Goal: Task Accomplishment & Management: Use online tool/utility

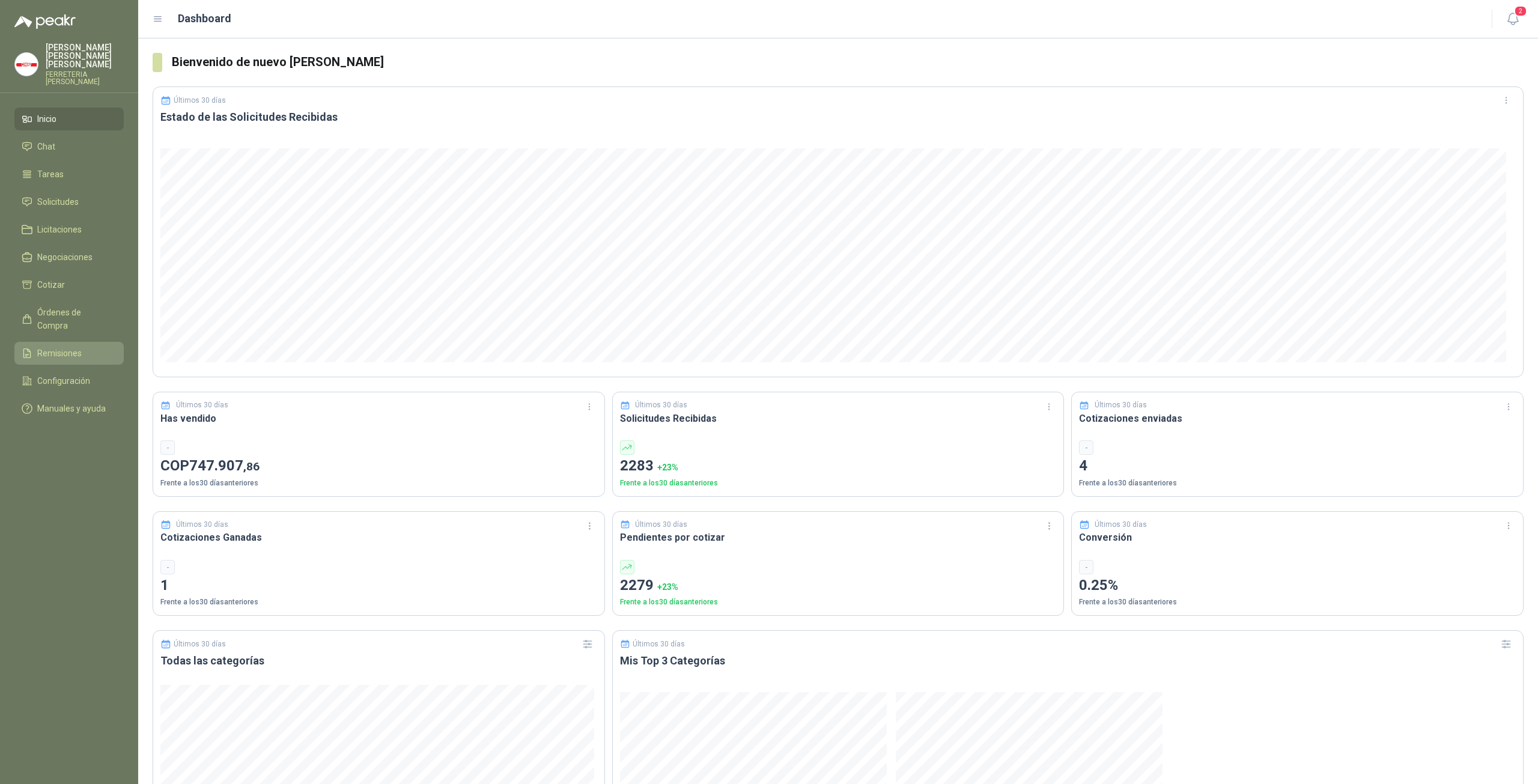
click at [91, 347] on li "Remisiones" at bounding box center [69, 353] width 95 height 13
click at [82, 278] on li "Cotizar" at bounding box center [69, 285] width 95 height 13
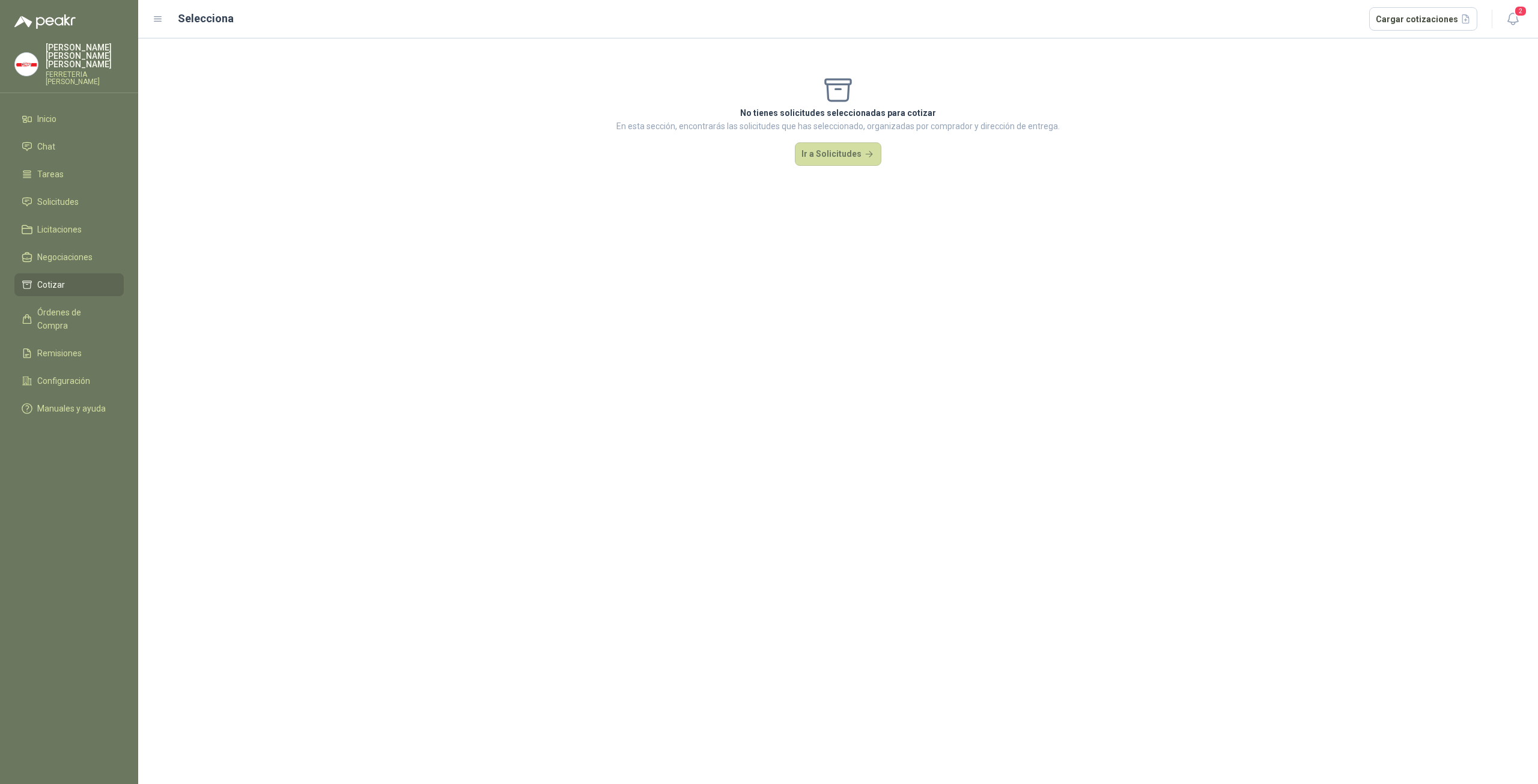
click at [66, 279] on li "Cotizar" at bounding box center [69, 285] width 95 height 13
click at [827, 157] on button "Ir a Solicitudes" at bounding box center [838, 154] width 87 height 24
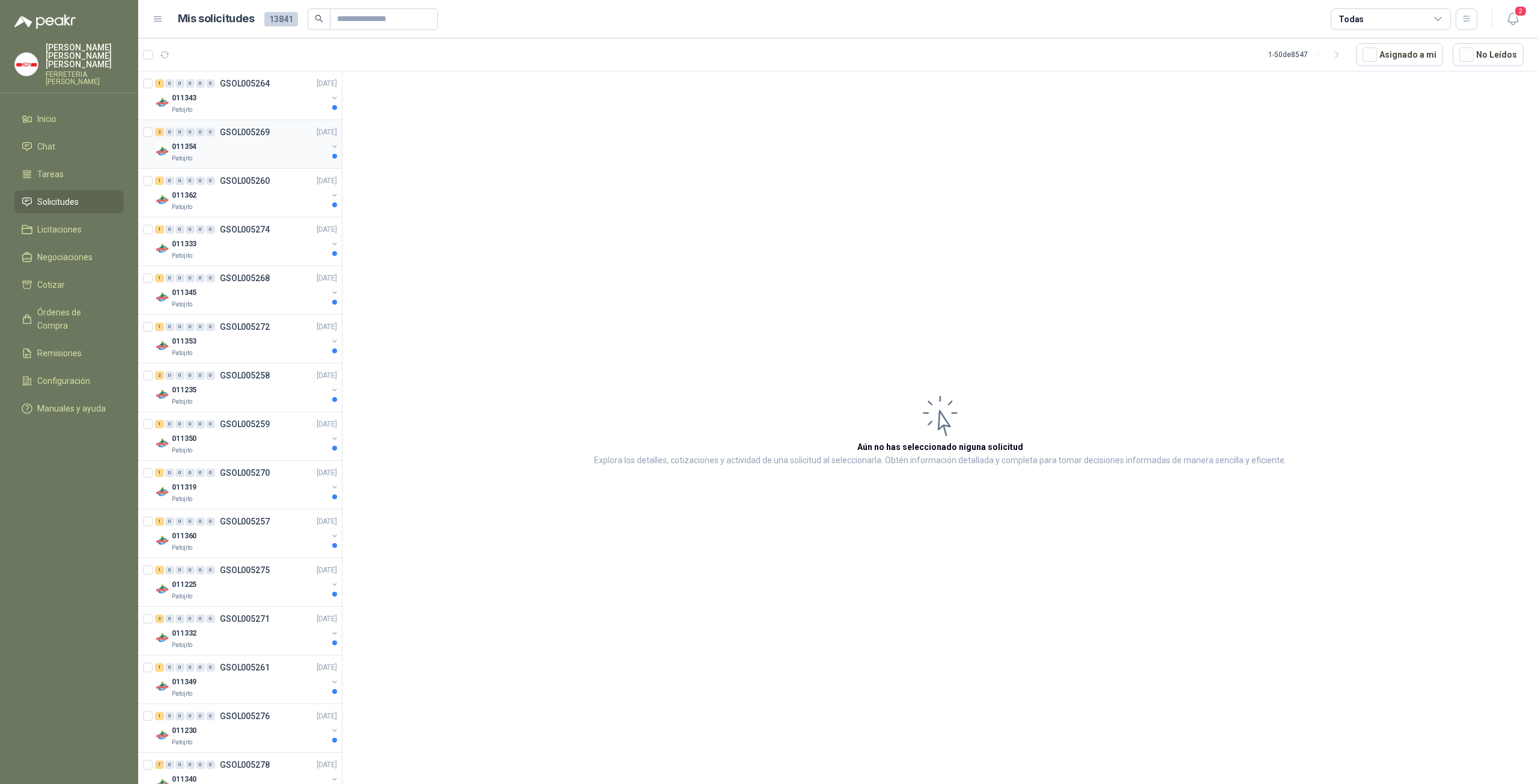
click at [243, 141] on div "011354" at bounding box center [249, 146] width 155 height 14
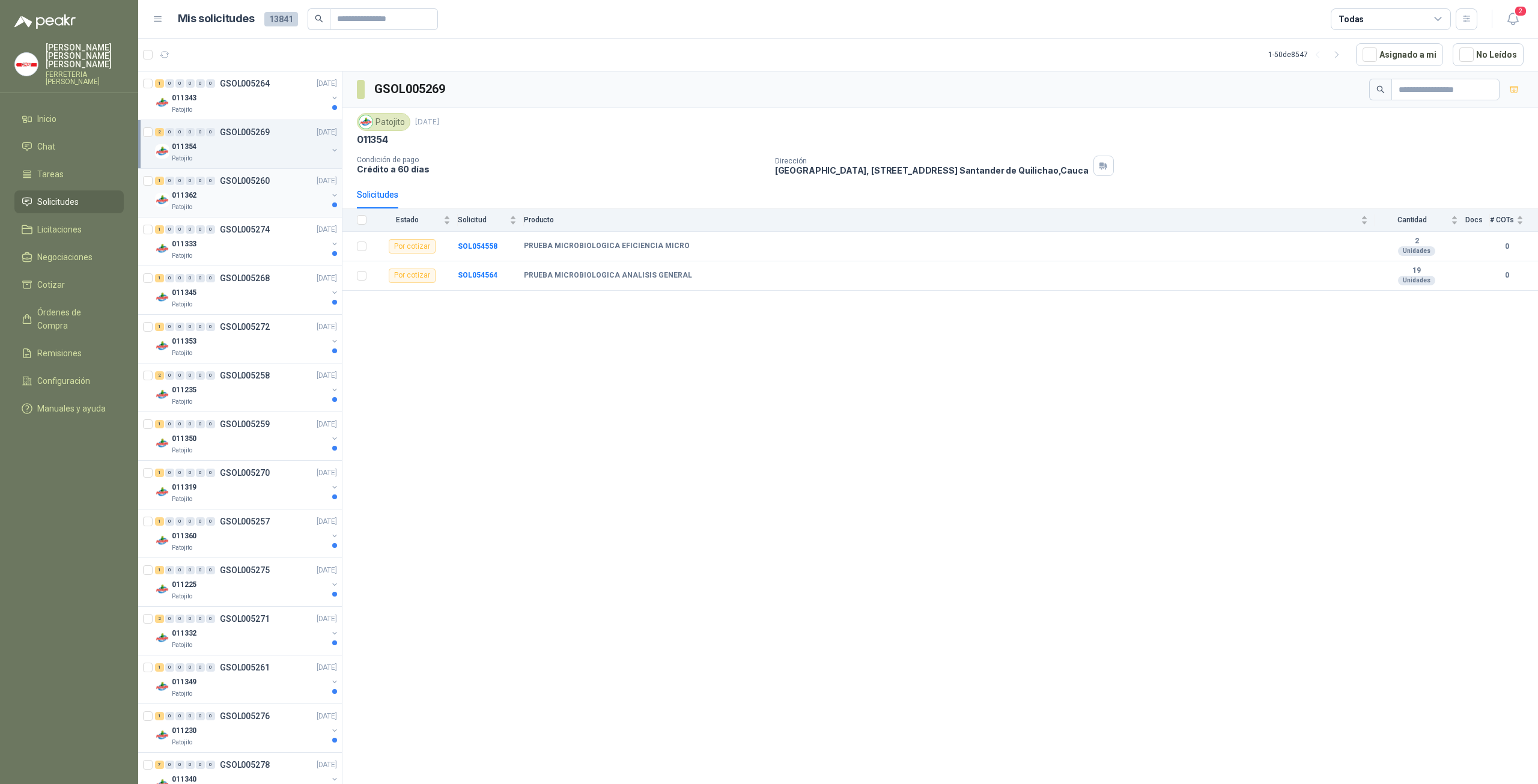
click at [285, 205] on div "Patojito" at bounding box center [249, 207] width 155 height 10
click at [273, 237] on div "011333" at bounding box center [249, 244] width 155 height 14
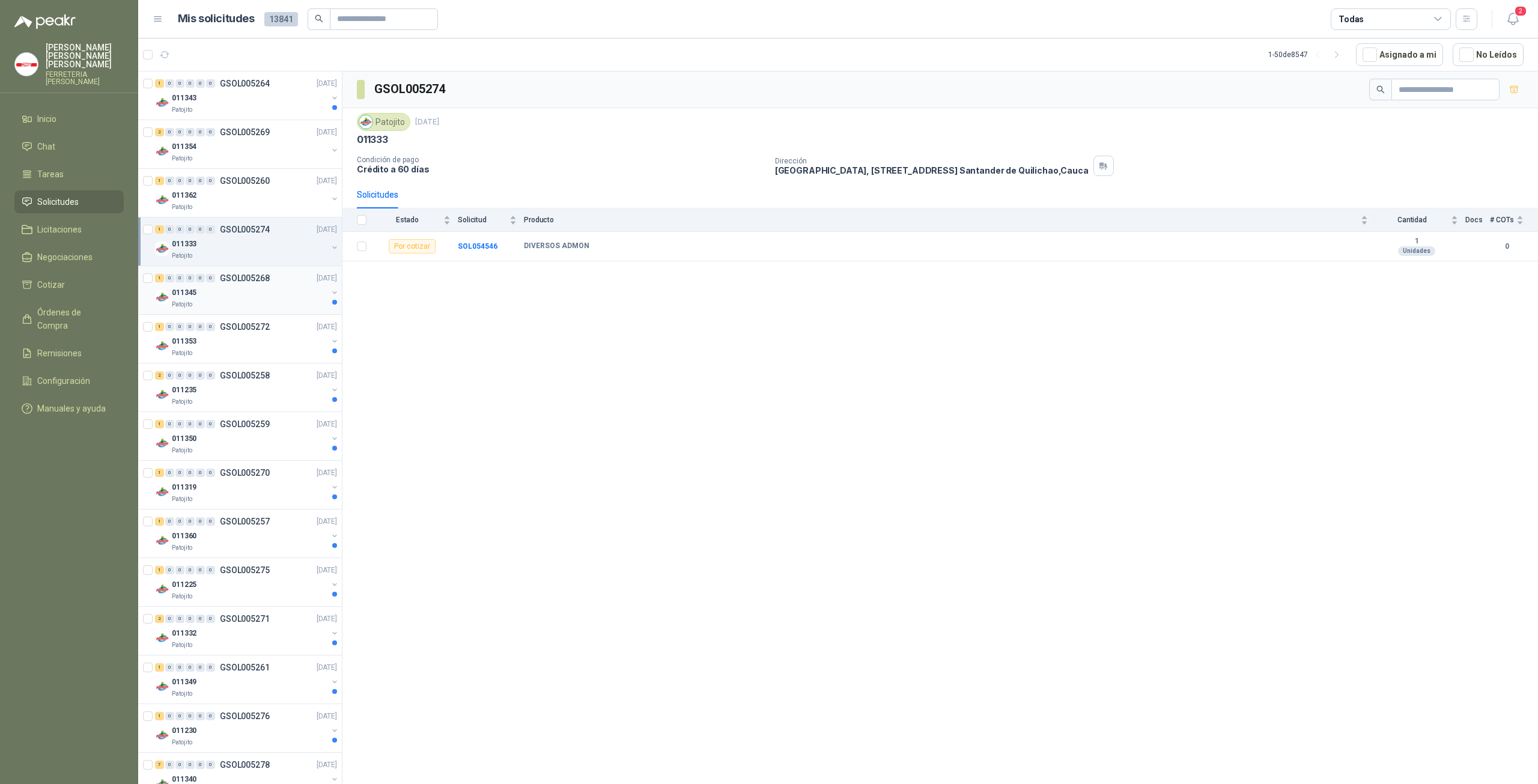
click at [258, 280] on p "GSOL005268" at bounding box center [244, 278] width 50 height 8
click at [480, 247] on b "SOL054542" at bounding box center [478, 246] width 40 height 8
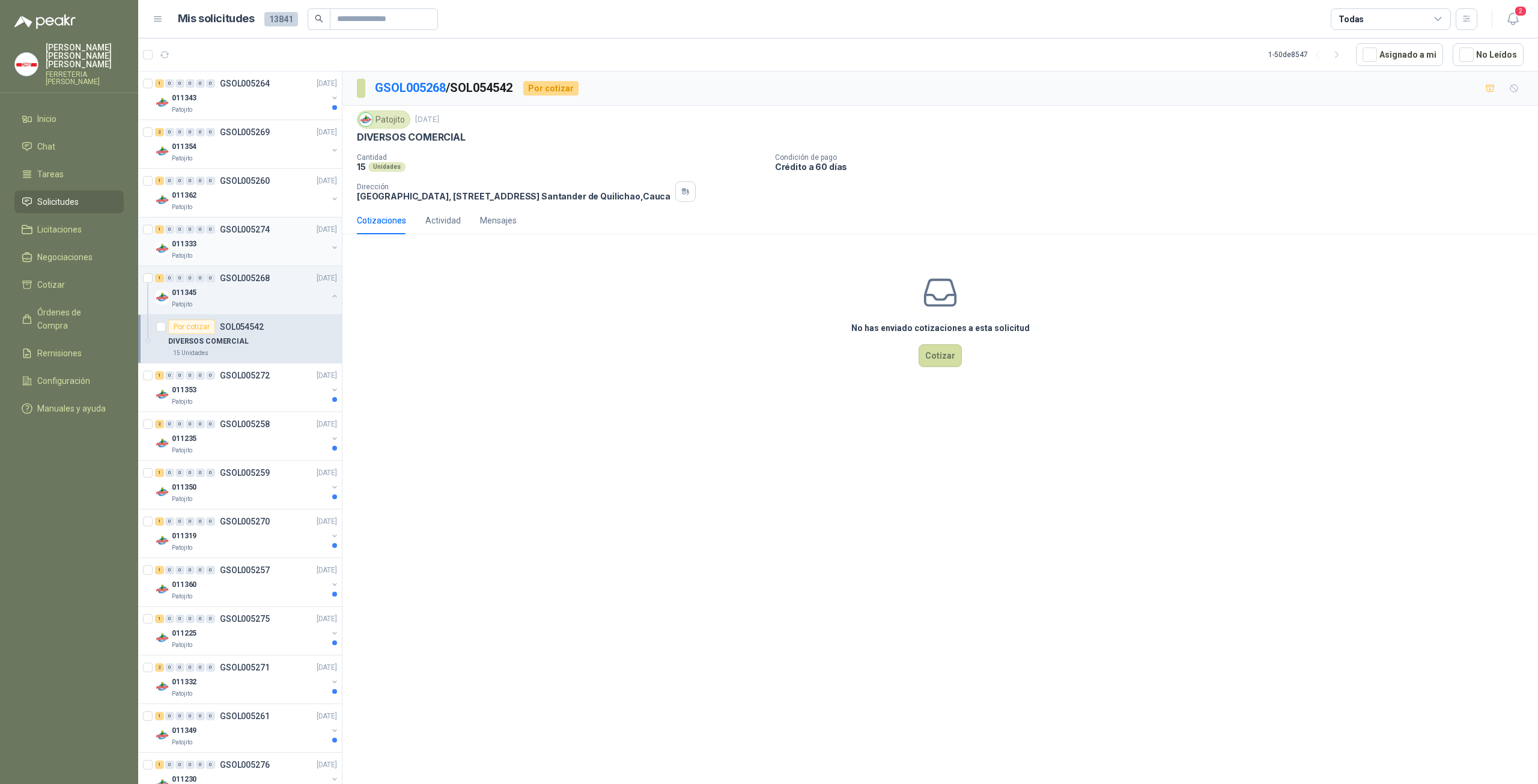
click at [210, 235] on div "1 0 0 0 0 0 GSOL005274 [DATE]" at bounding box center [247, 229] width 184 height 14
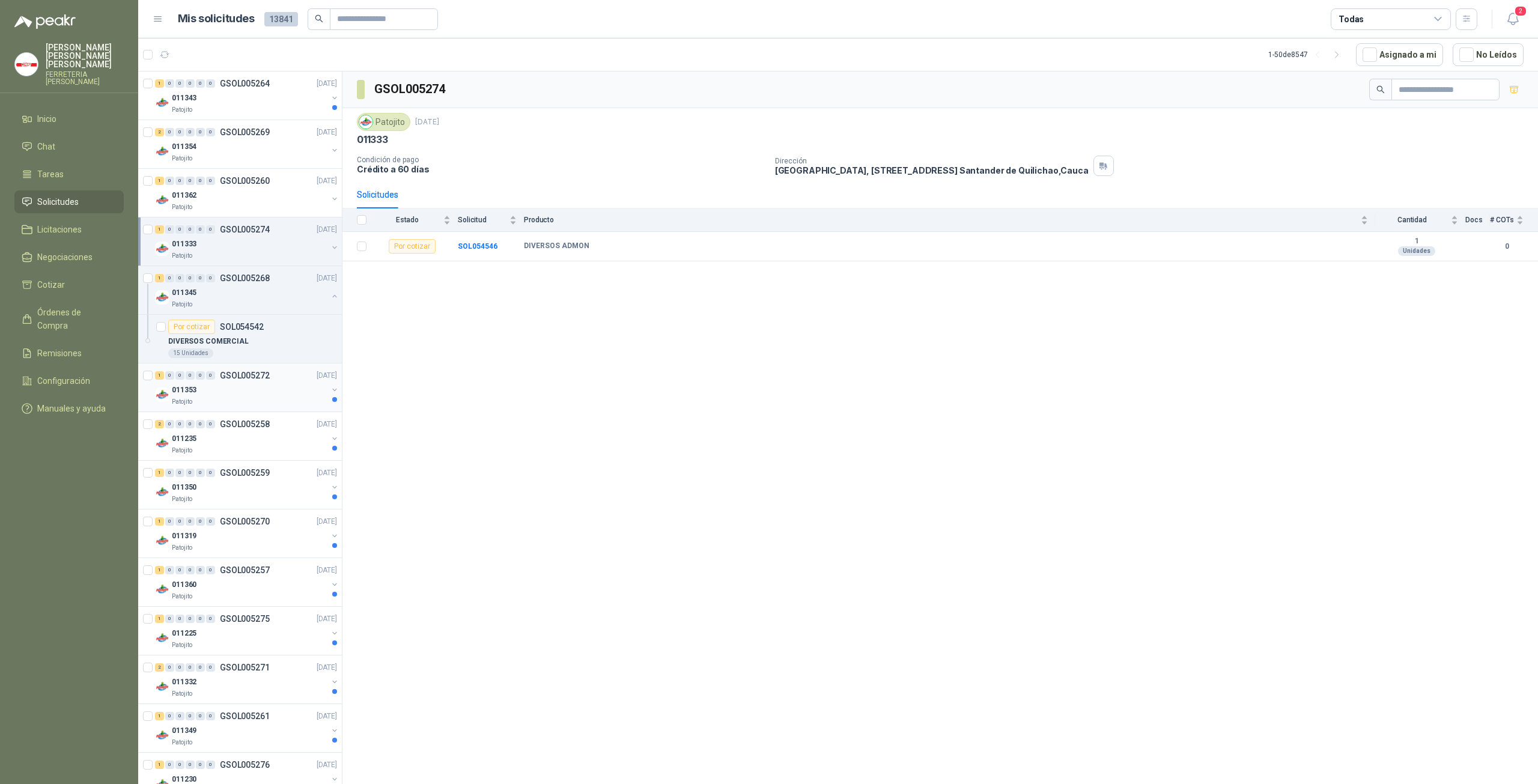
click at [238, 390] on div "011353" at bounding box center [249, 390] width 155 height 14
click at [551, 241] on b "DIVERSOS ADMON" at bounding box center [556, 246] width 66 height 10
click at [485, 246] on b "SOL054541" at bounding box center [478, 246] width 40 height 8
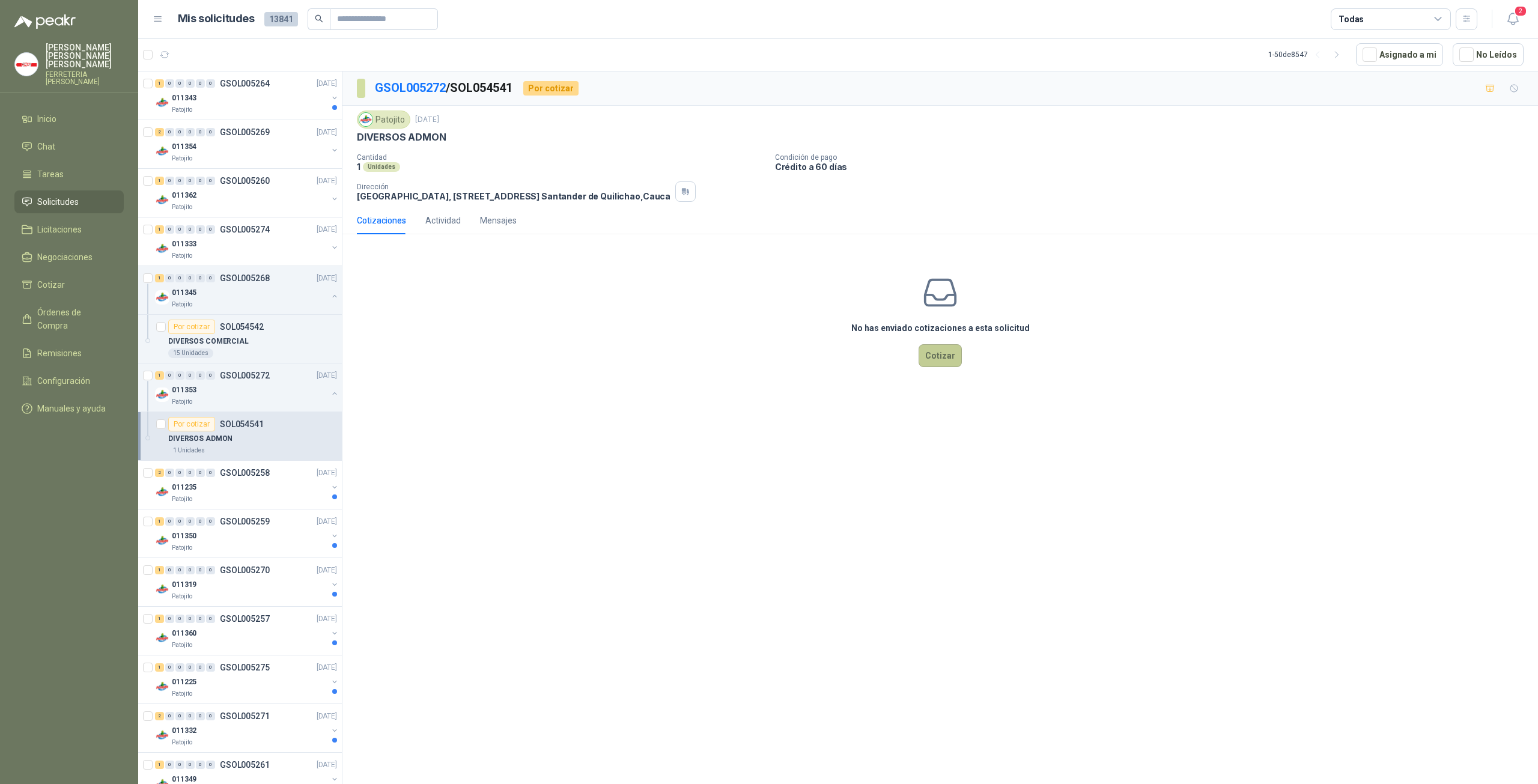
click at [938, 358] on button "Cotizar" at bounding box center [940, 356] width 43 height 23
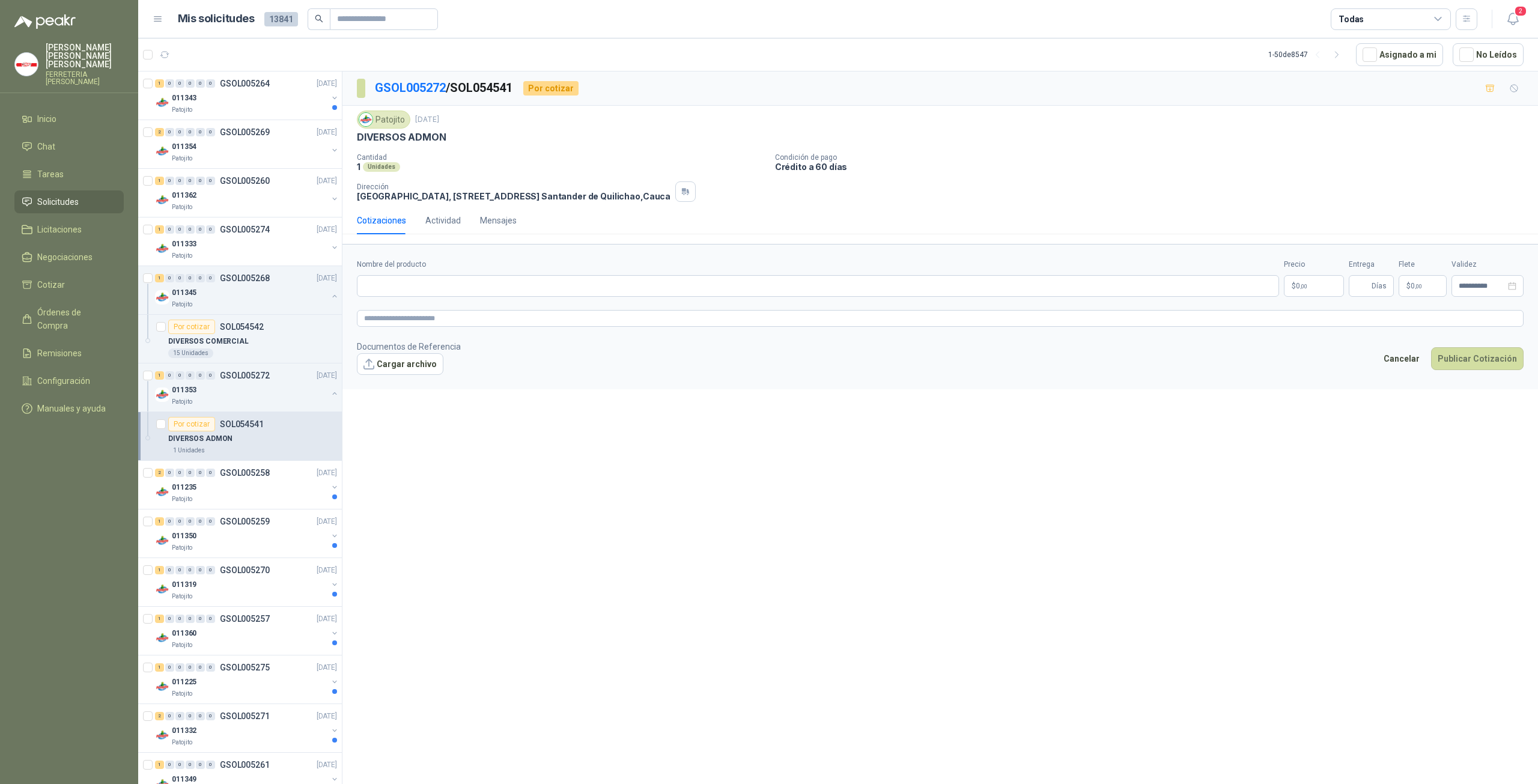
click at [381, 136] on p "DIVERSOS ADMON" at bounding box center [402, 137] width 89 height 13
click at [193, 470] on div "0" at bounding box center [190, 473] width 9 height 8
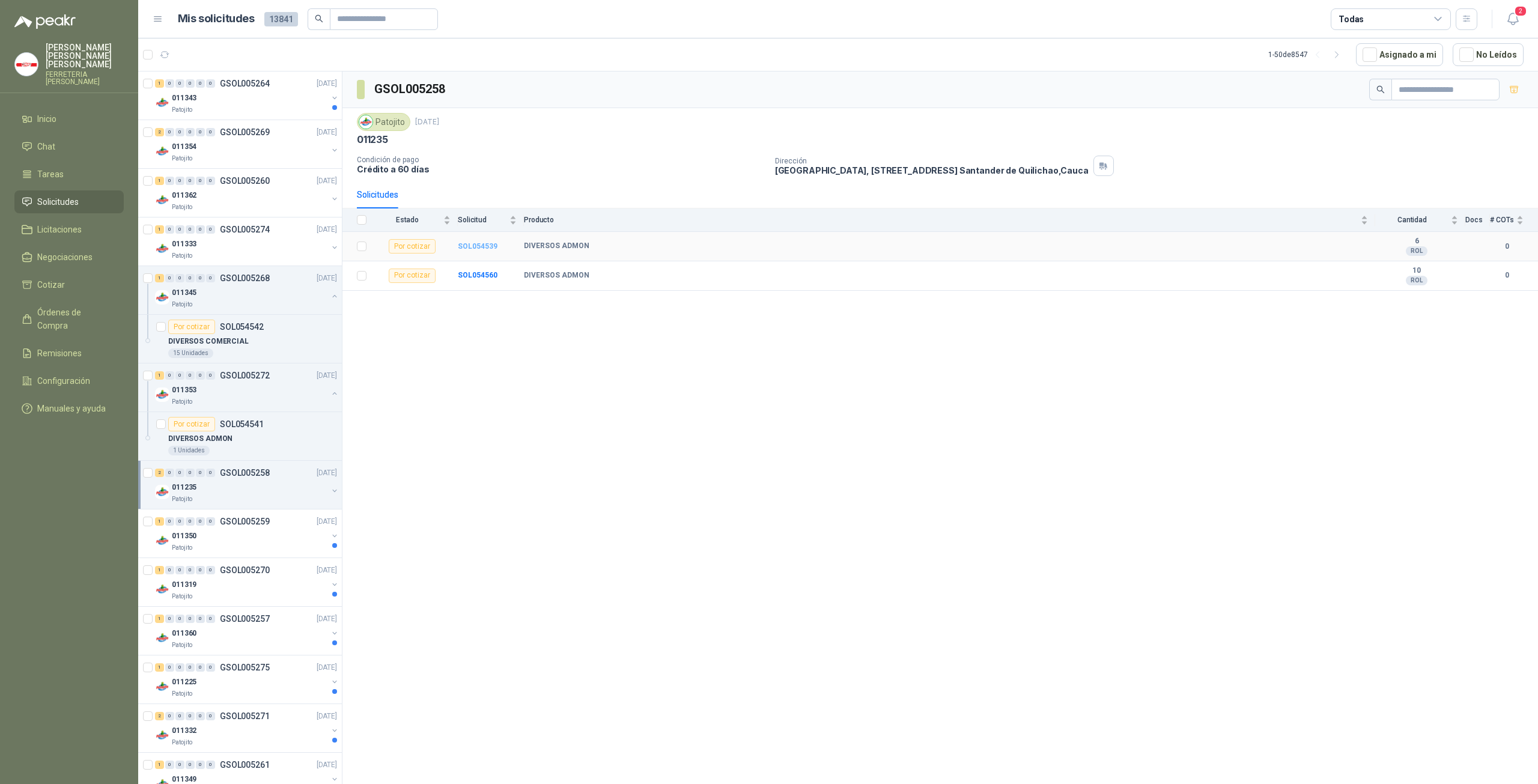
click at [476, 242] on b "SOL054539" at bounding box center [478, 246] width 40 height 8
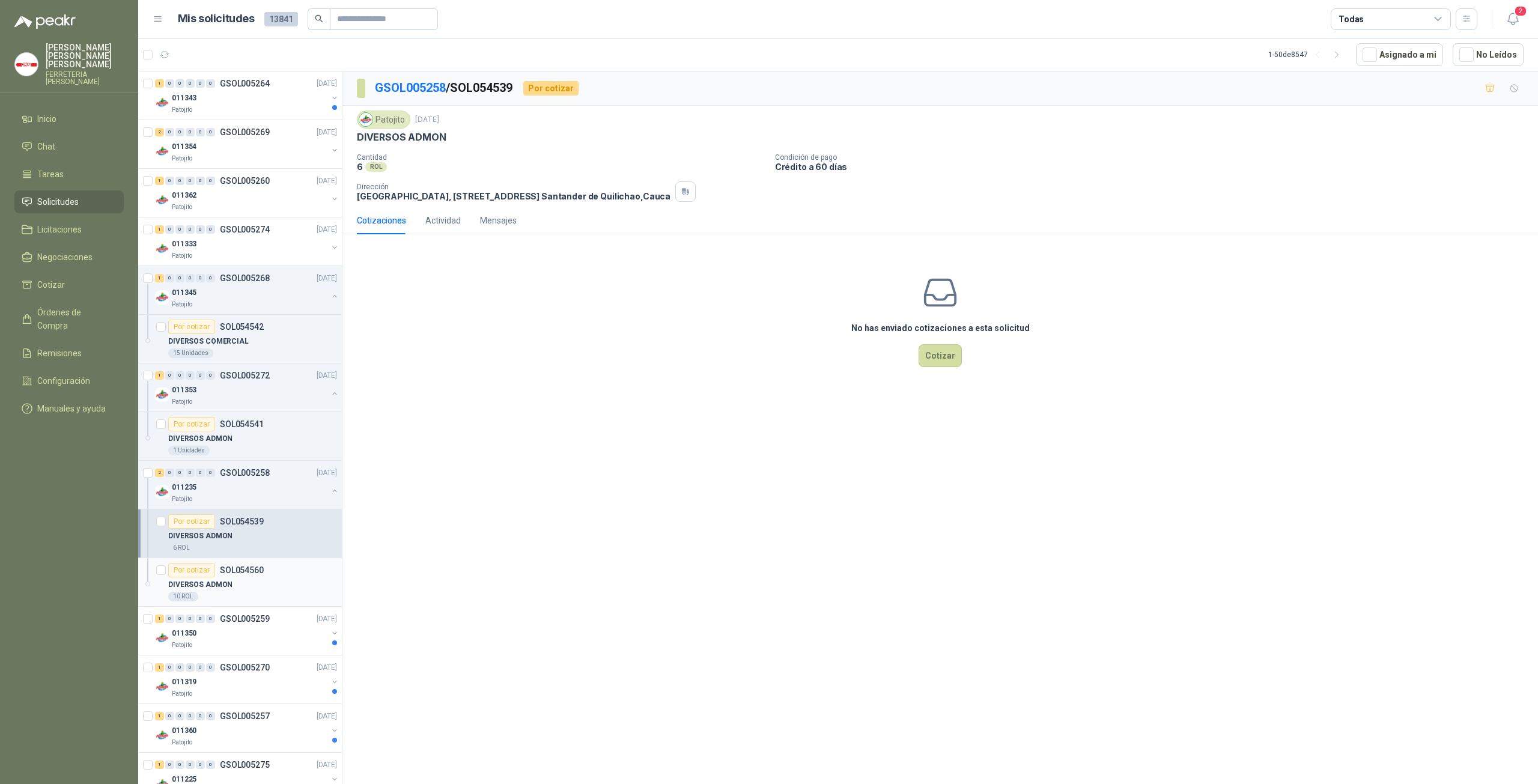
click at [238, 598] on div "10 ROL" at bounding box center [252, 597] width 169 height 10
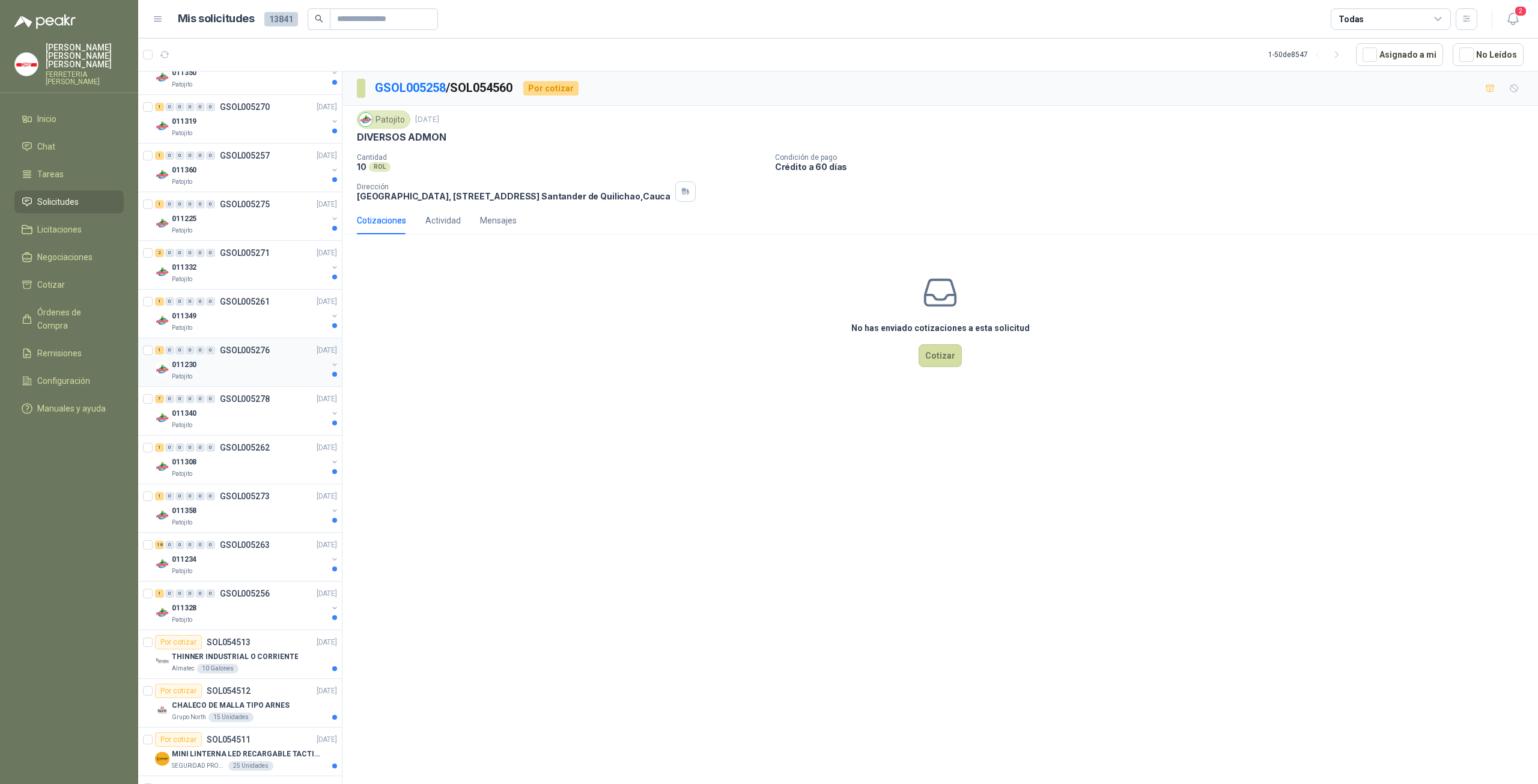
click at [237, 372] on div "Patojito" at bounding box center [249, 376] width 155 height 10
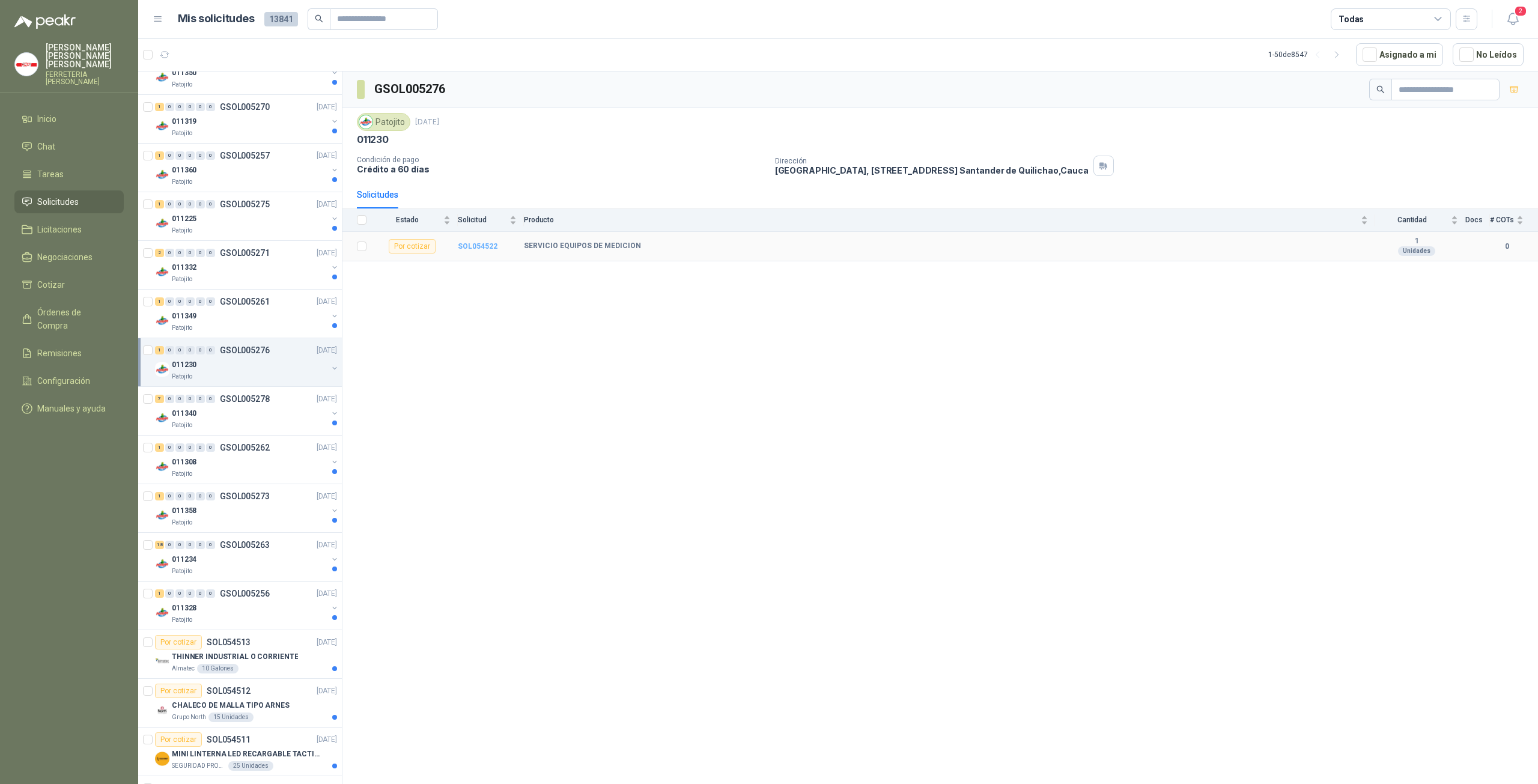
click at [475, 244] on b "SOL054522" at bounding box center [478, 246] width 40 height 8
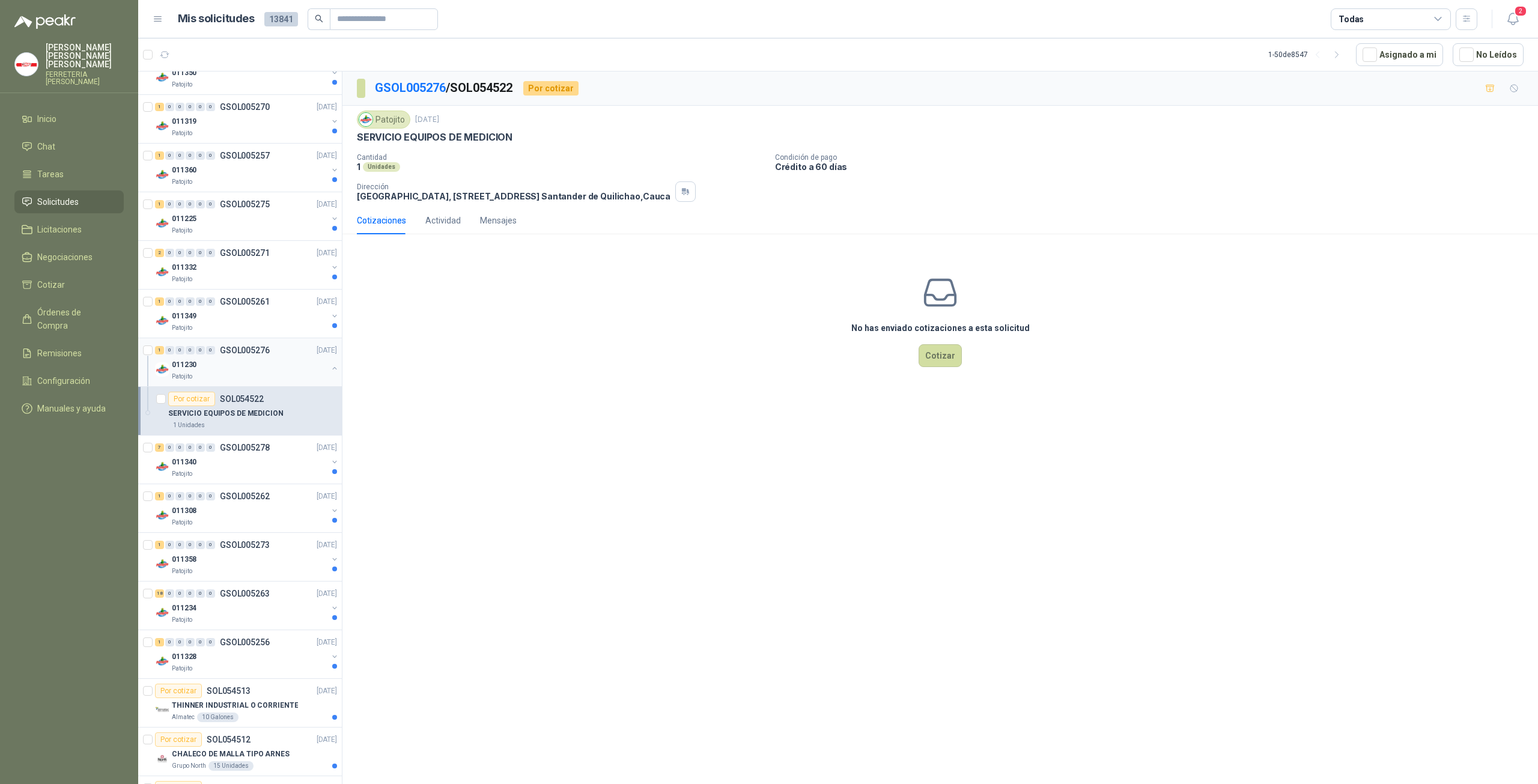
click at [207, 362] on div "011230" at bounding box center [249, 365] width 155 height 14
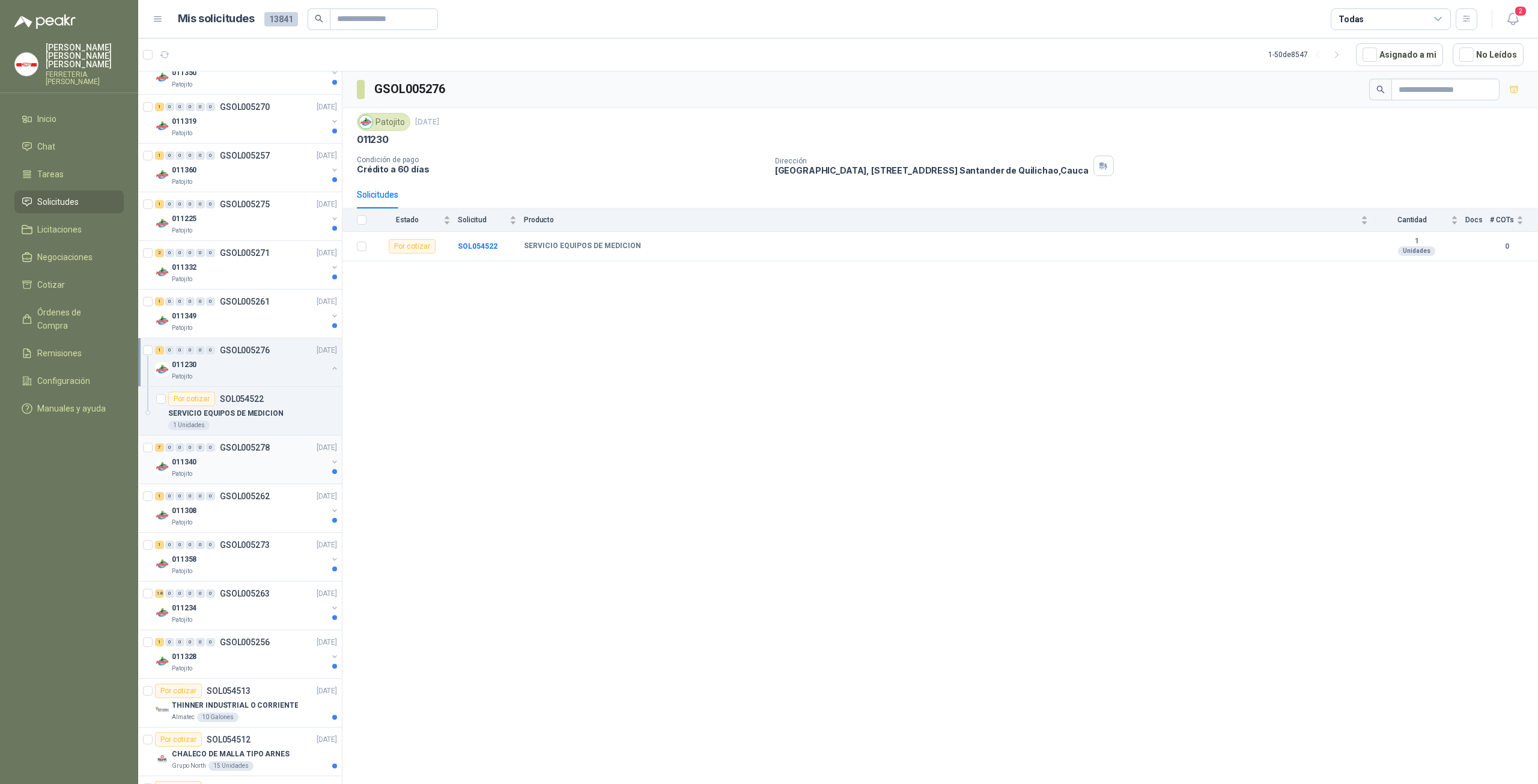
click at [215, 459] on div "011340" at bounding box center [249, 462] width 155 height 14
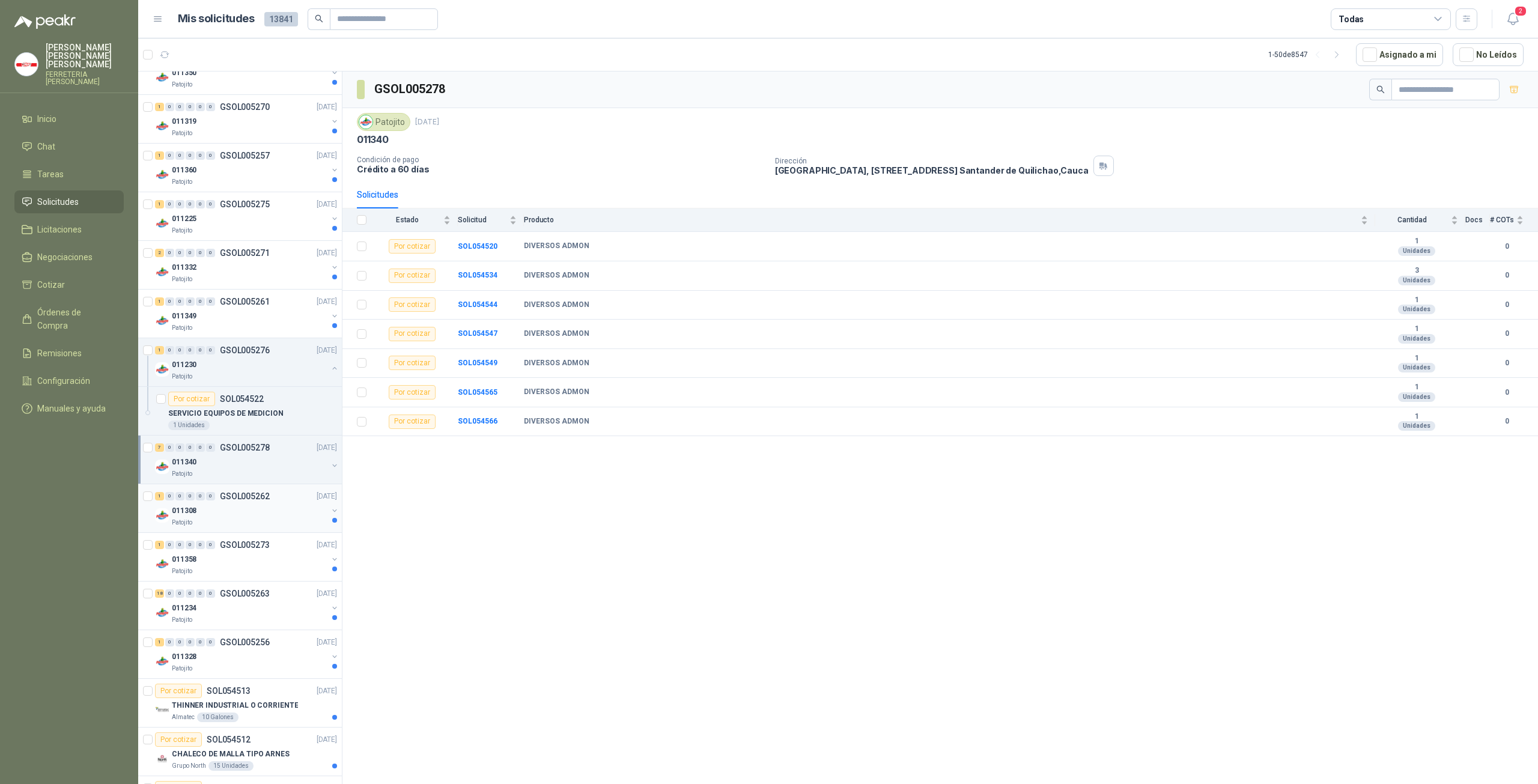
click at [204, 508] on div "011308" at bounding box center [249, 511] width 155 height 14
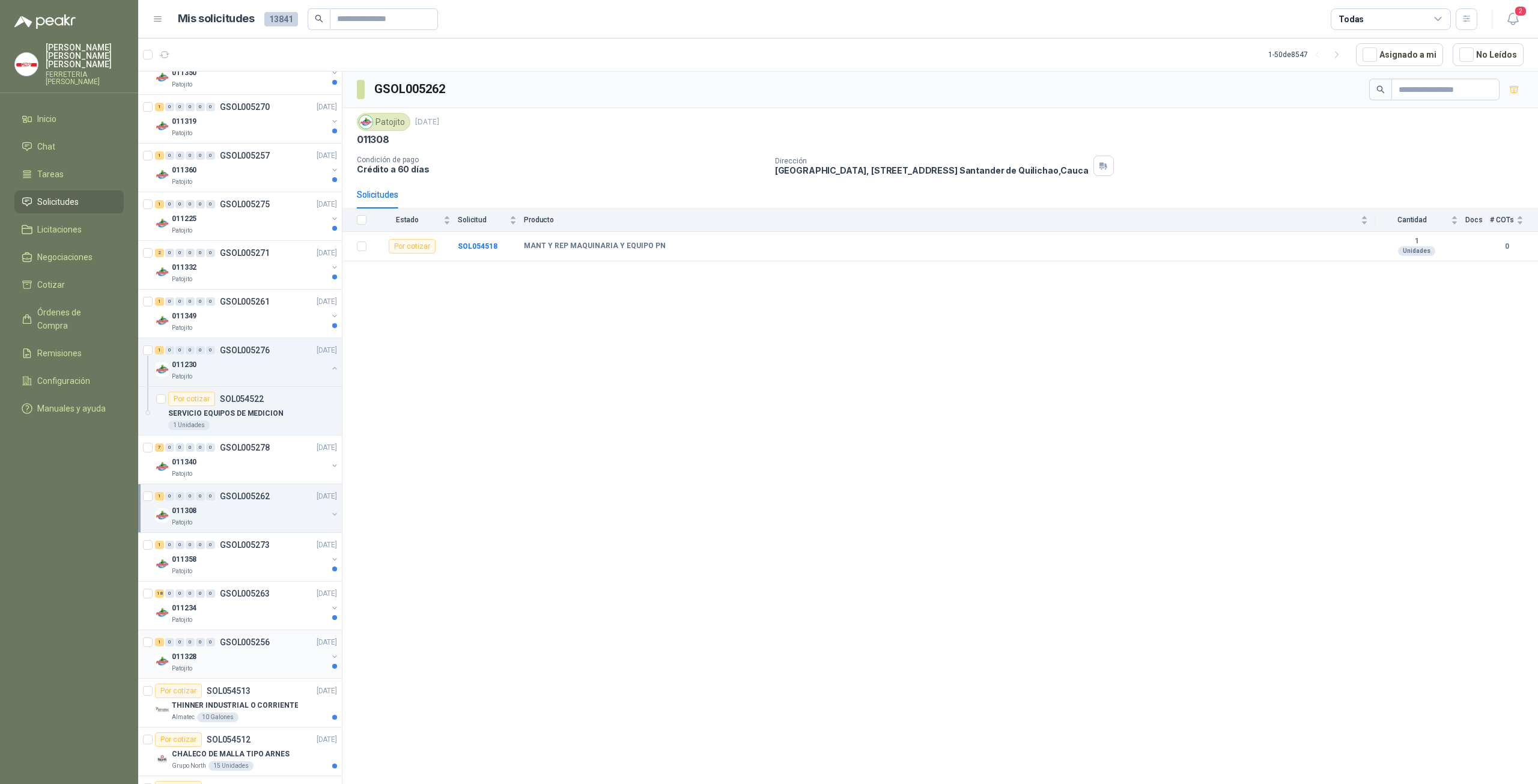
click at [229, 650] on div "011328" at bounding box center [249, 656] width 155 height 14
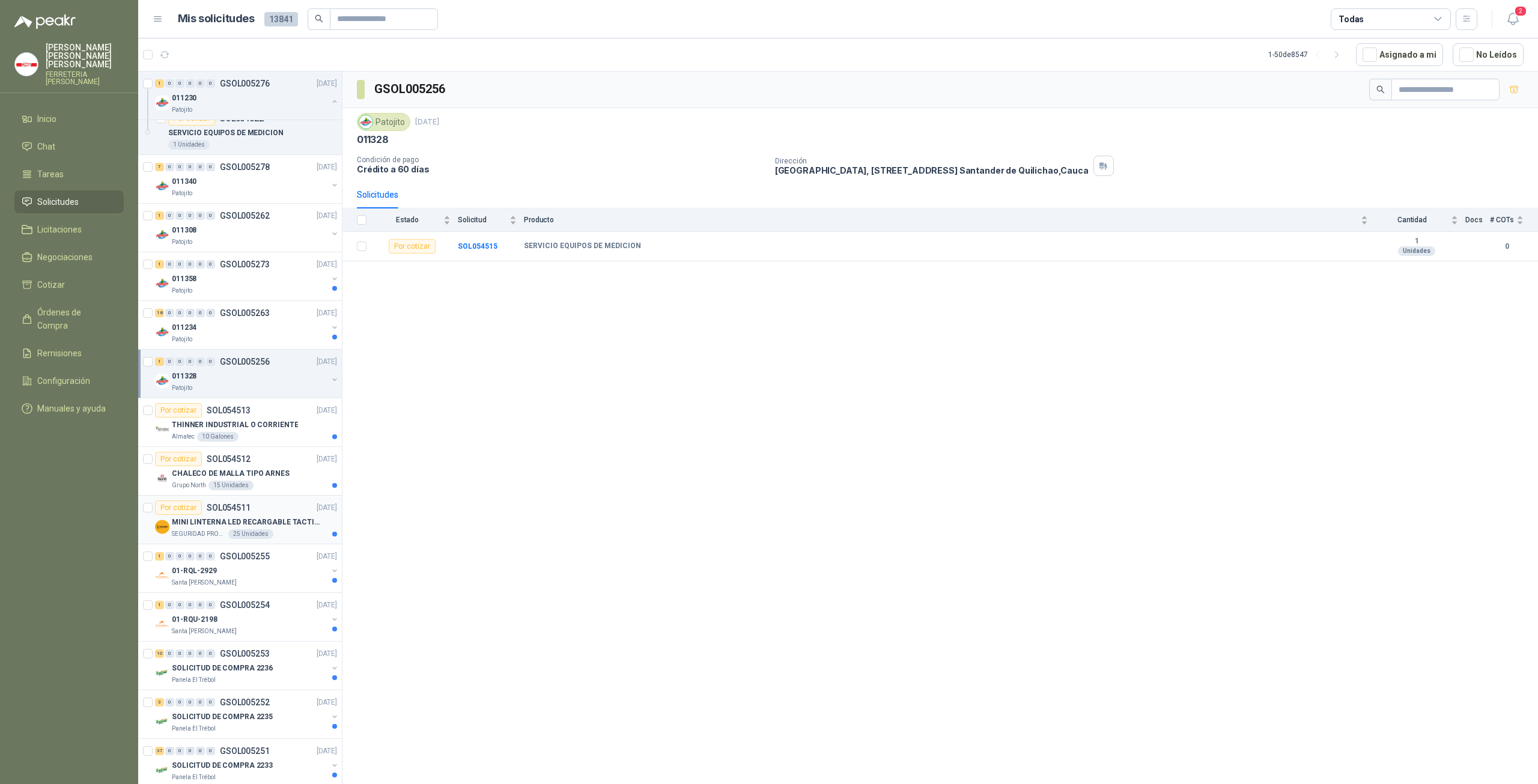
click at [227, 517] on p "MINI LINTERNA LED RECARGABLE TACTICA" at bounding box center [246, 522] width 149 height 11
